Goal: Task Accomplishment & Management: Check status

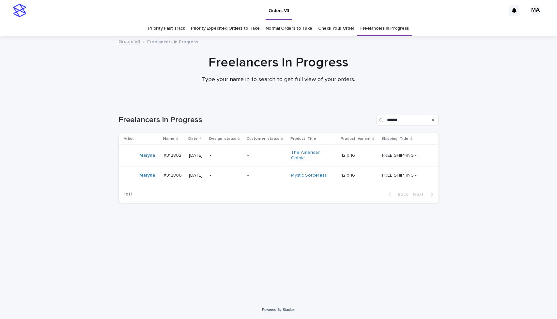
click at [274, 158] on p "-" at bounding box center [266, 156] width 38 height 6
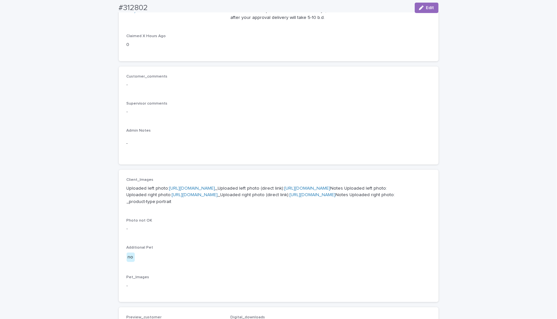
scroll to position [130, 0]
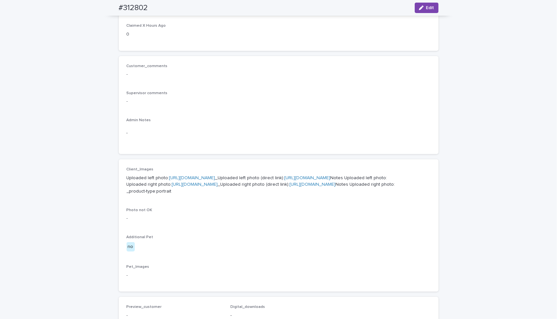
click at [215, 180] on link "https://cdn.shopify.com-uploadkit.app/s/files/1/0033/4807/0511/files/download.h…" at bounding box center [192, 178] width 46 height 5
click at [218, 187] on link "https://cdn.shopify.com-uploadkit.app/s/files/1/0033/4807/0511/files/download.h…" at bounding box center [195, 184] width 46 height 5
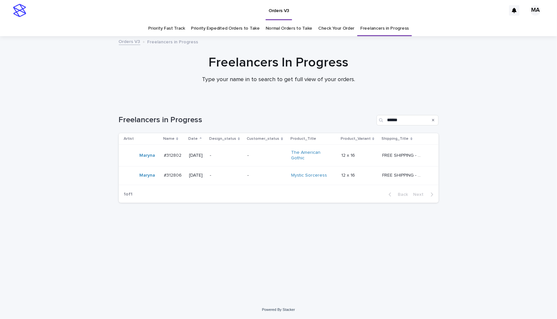
click at [262, 173] on p "-" at bounding box center [266, 176] width 38 height 6
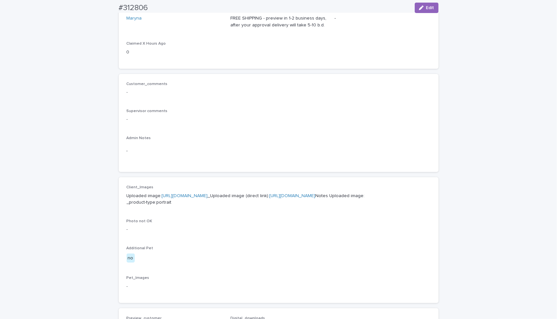
scroll to position [119, 0]
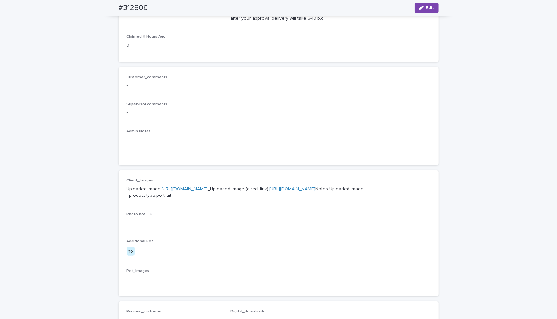
click at [208, 189] on link "https://cdn.shopify.com-uploadkit.app/s/files/1/0033/4807/0511/files/download.h…" at bounding box center [185, 189] width 46 height 5
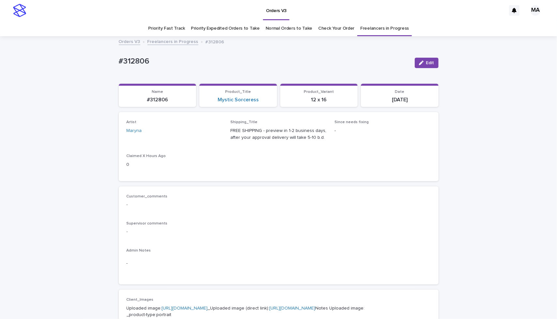
scroll to position [0, 0]
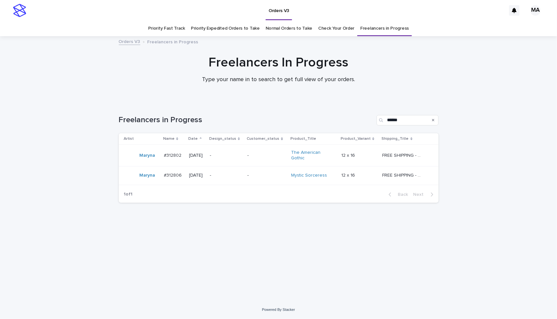
click at [185, 274] on div "Loading... Saving… Loading... Saving… Freelancers in Progress ****** Artist Nam…" at bounding box center [278, 193] width 326 height 182
click at [278, 156] on p "-" at bounding box center [266, 156] width 38 height 6
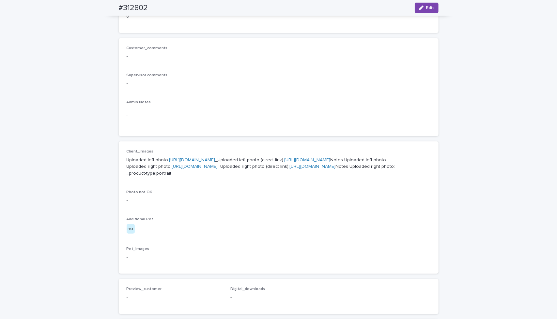
scroll to position [162, 0]
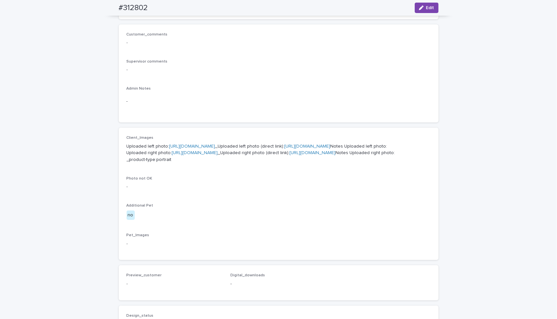
click at [284, 149] on link "https://files.getuploadkit.com/e11cfb23-3d37-4f5e-b252-d52a065c0f83/a228a0a5-a4…" at bounding box center [307, 146] width 46 height 5
click at [290, 155] on link "https://files.getuploadkit.com/e11cfb23-3d37-4f5e-b252-d52a065c0f83/d112d7bc-81…" at bounding box center [313, 153] width 46 height 5
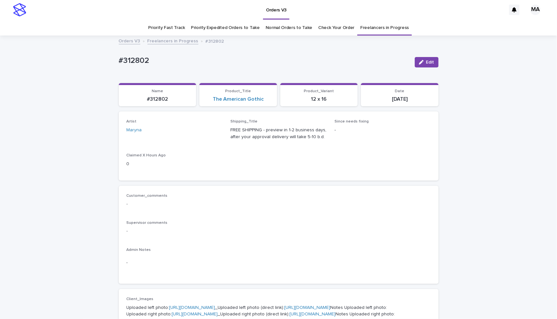
scroll to position [0, 0]
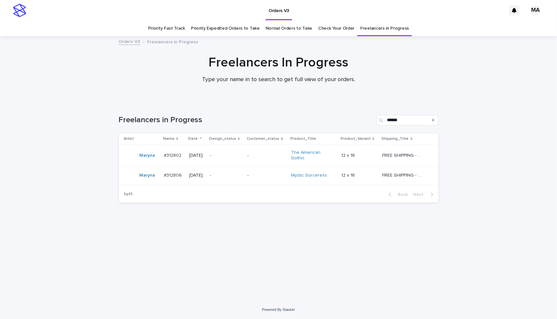
click at [266, 178] on div "-" at bounding box center [266, 175] width 38 height 11
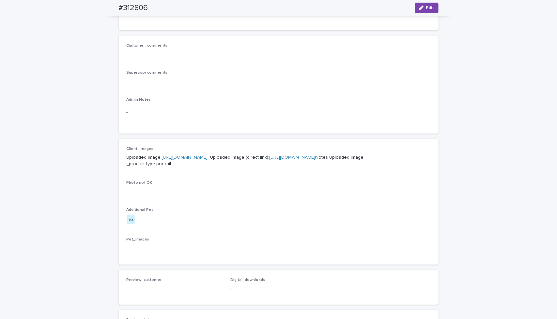
scroll to position [151, 0]
click at [269, 159] on link "https://files.getuploadkit.com/e11cfb23-3d37-4f5e-b252-d52a065c0f83/16469624-05…" at bounding box center [292, 157] width 46 height 5
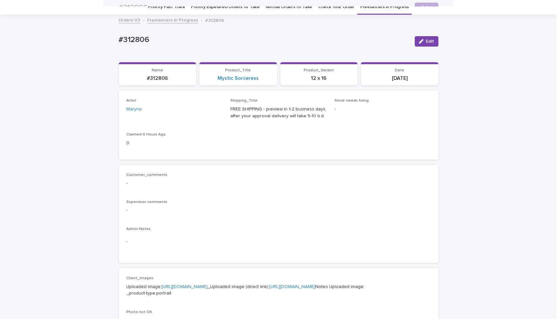
scroll to position [0, 0]
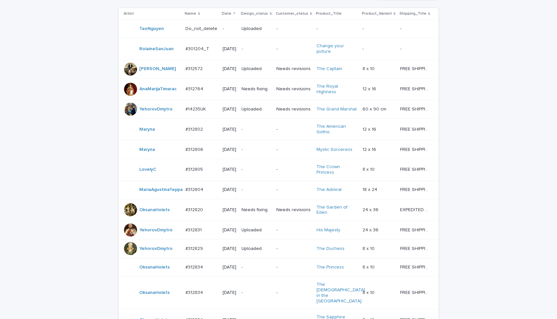
scroll to position [122, 0]
